Goal: Information Seeking & Learning: Learn about a topic

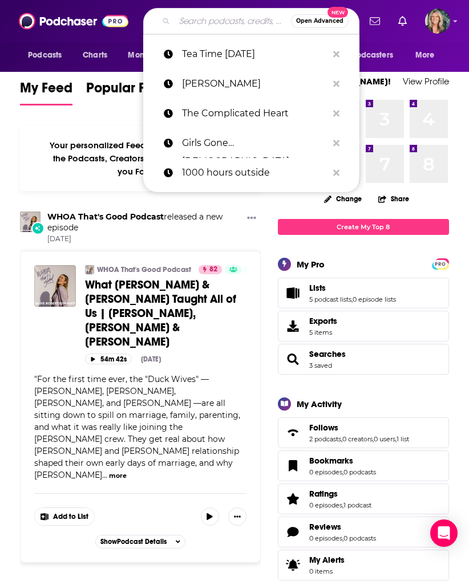
click at [184, 21] on input "Search podcasts, credits, & more..." at bounding box center [232, 21] width 116 height 18
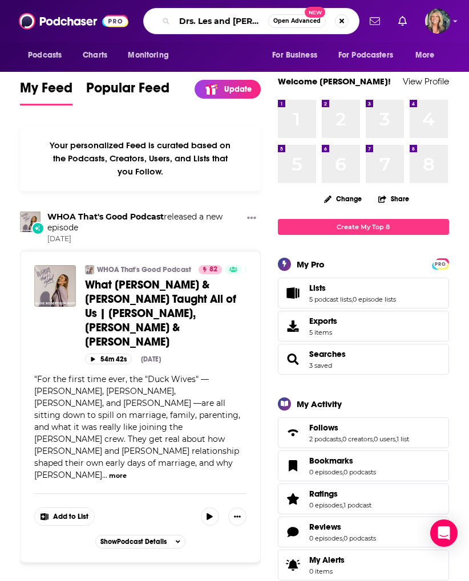
type input "Drs. Les and [PERSON_NAME]"
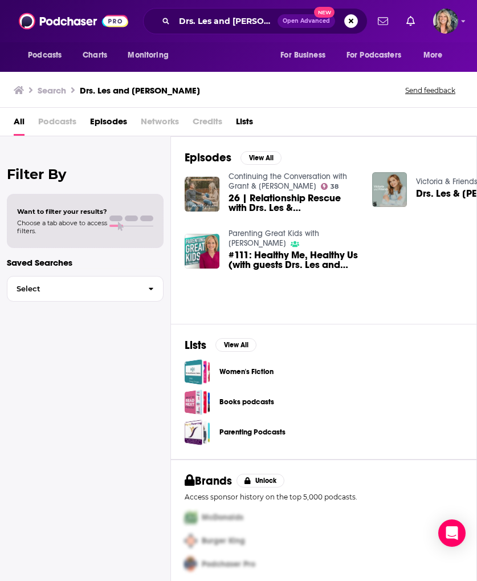
click at [280, 196] on span "26 | Relationship Rescue with Drs. Les & [PERSON_NAME]" at bounding box center [294, 202] width 130 height 19
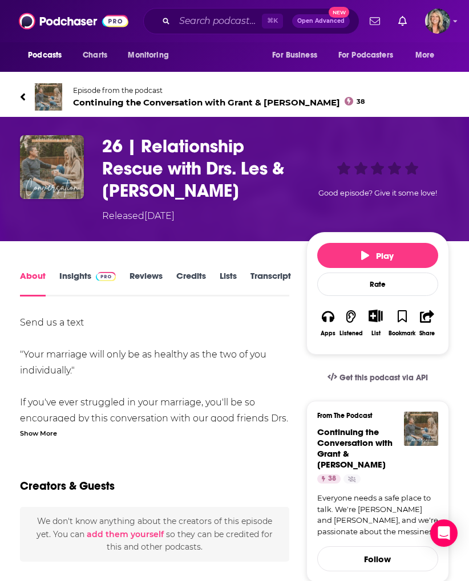
click at [188, 103] on span "Continuing the Conversation with Grant & [PERSON_NAME] 38" at bounding box center [218, 102] width 291 height 11
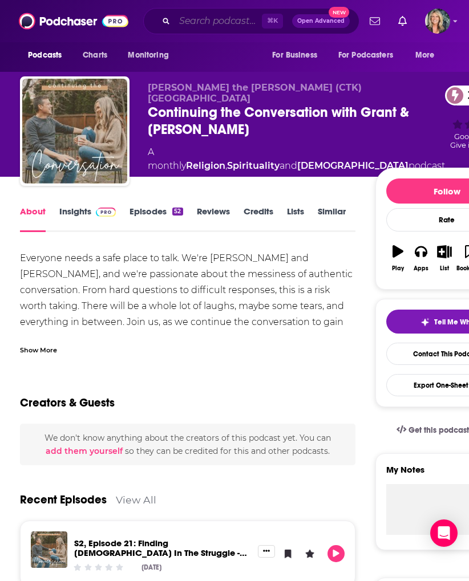
click at [186, 21] on input "Search podcasts, credits, & more..." at bounding box center [217, 21] width 87 height 18
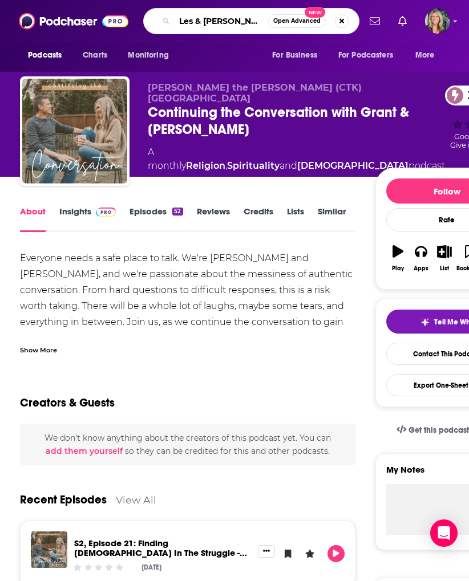
type input "Les & [PERSON_NAME]"
